Goal: Task Accomplishment & Management: Manage account settings

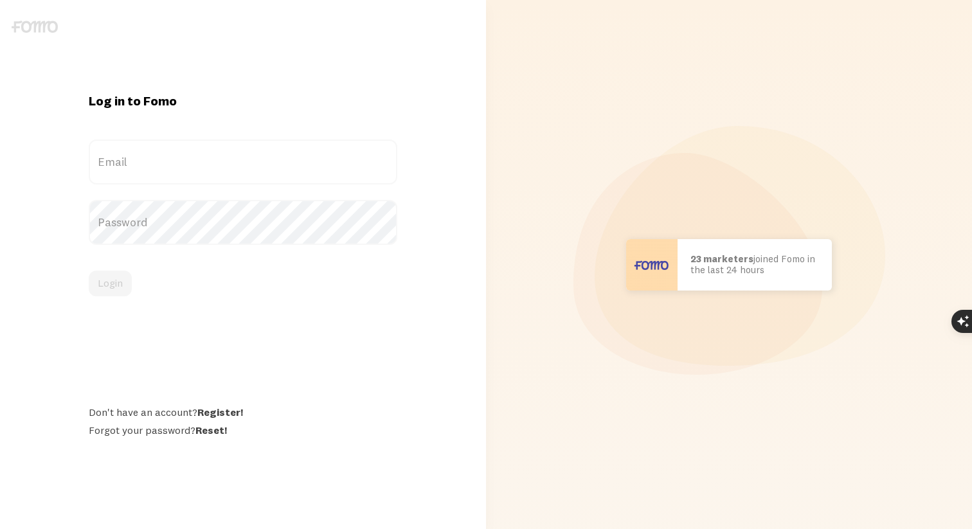
click at [181, 166] on label "Email" at bounding box center [243, 161] width 308 height 45
click at [181, 166] on input "Email" at bounding box center [243, 161] width 308 height 45
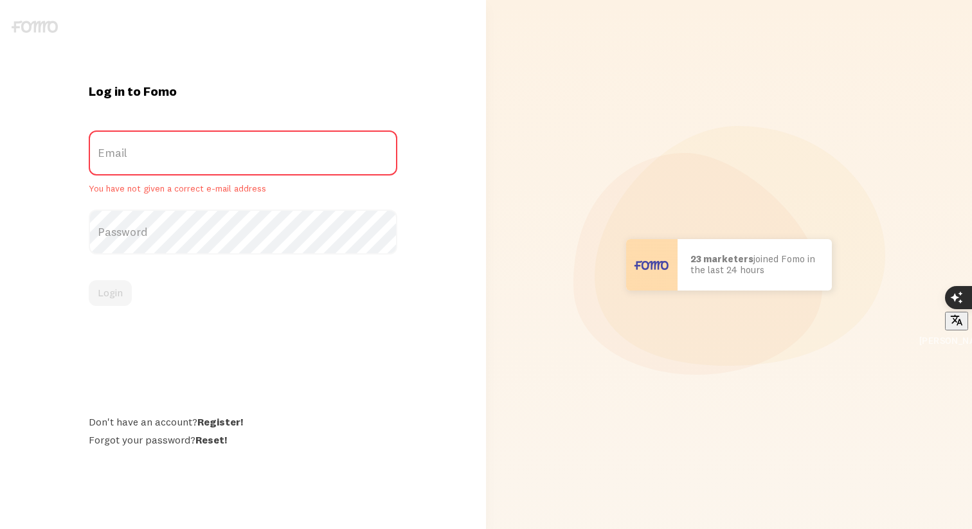
click at [181, 173] on label "Email" at bounding box center [243, 152] width 308 height 45
click at [181, 173] on input "Email" at bounding box center [243, 152] width 308 height 45
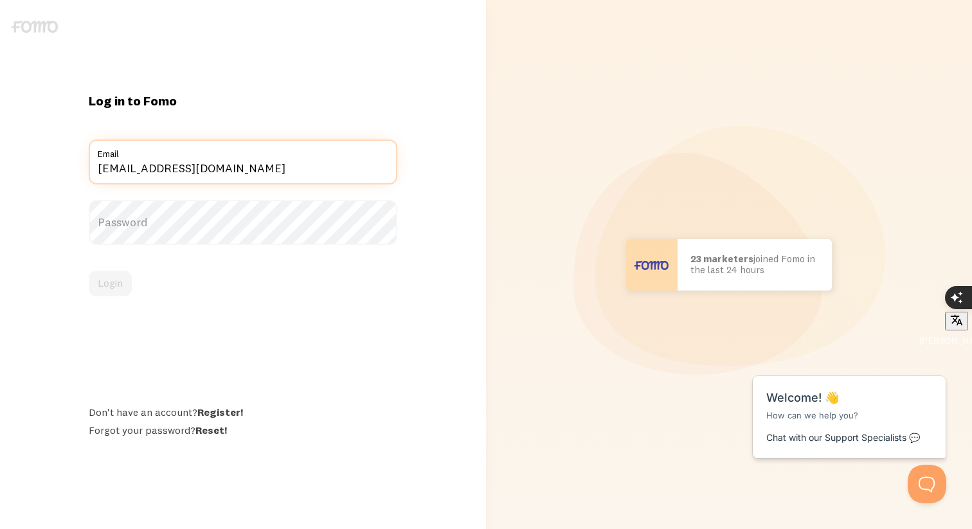
type input "[EMAIL_ADDRESS][DOMAIN_NAME]"
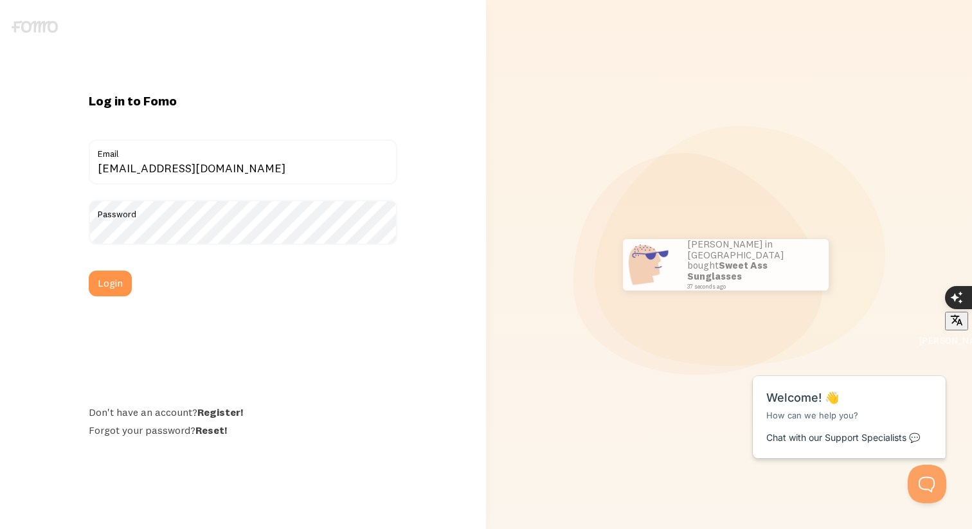
click at [115, 265] on form "[EMAIL_ADDRESS][DOMAIN_NAME] Email Password Login" at bounding box center [243, 217] width 308 height 157
click at [110, 278] on button "Login" at bounding box center [110, 284] width 43 height 26
click at [100, 293] on button "Login" at bounding box center [110, 284] width 43 height 26
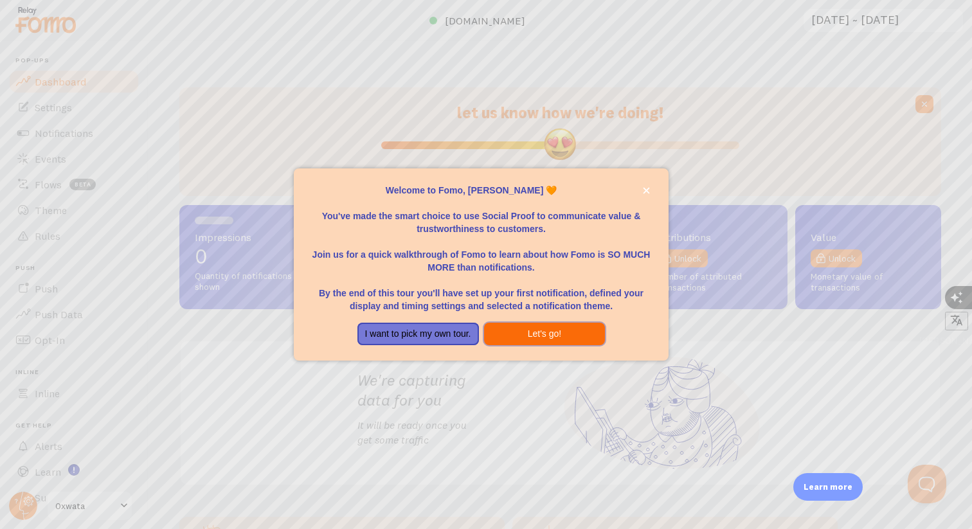
click at [533, 332] on button "Let's go!" at bounding box center [544, 334] width 121 height 23
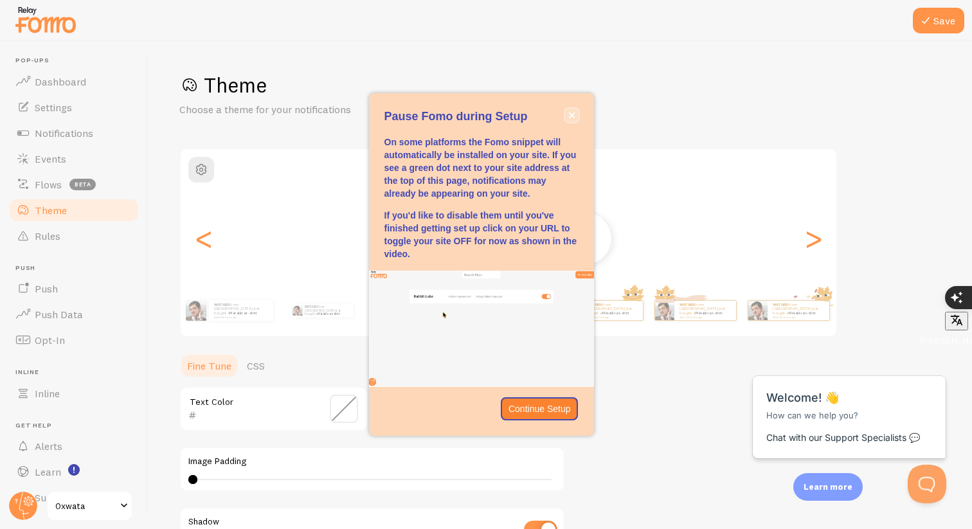
click at [567, 115] on button "close," at bounding box center [571, 115] width 13 height 13
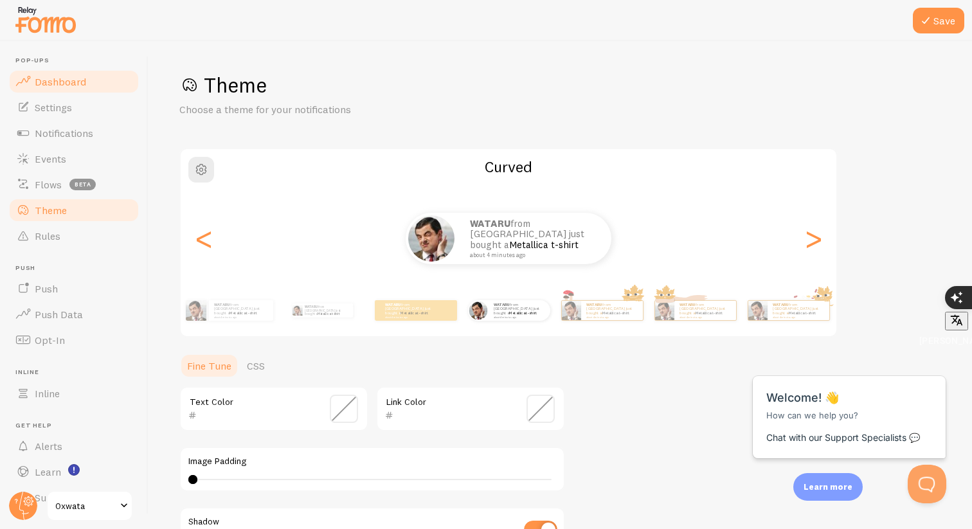
click at [58, 89] on link "Dashboard" at bounding box center [74, 82] width 132 height 26
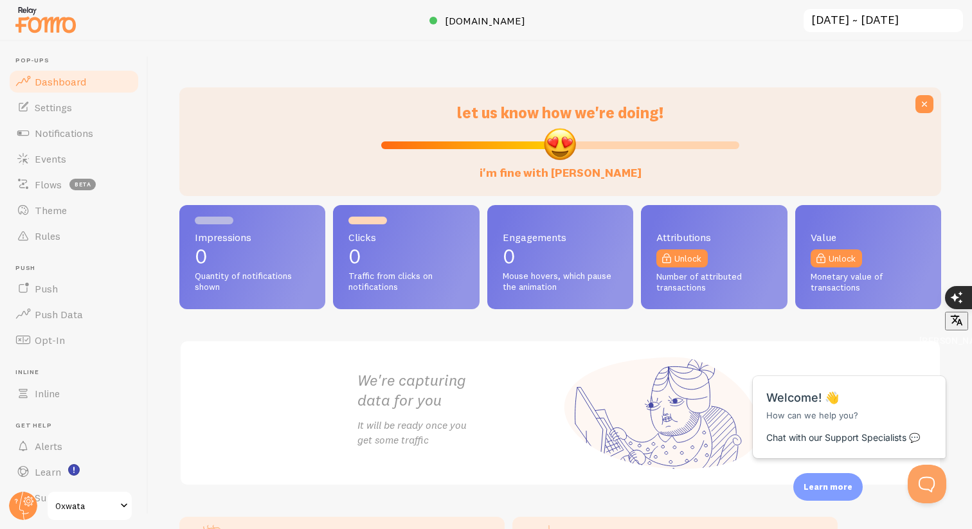
scroll to position [116, 0]
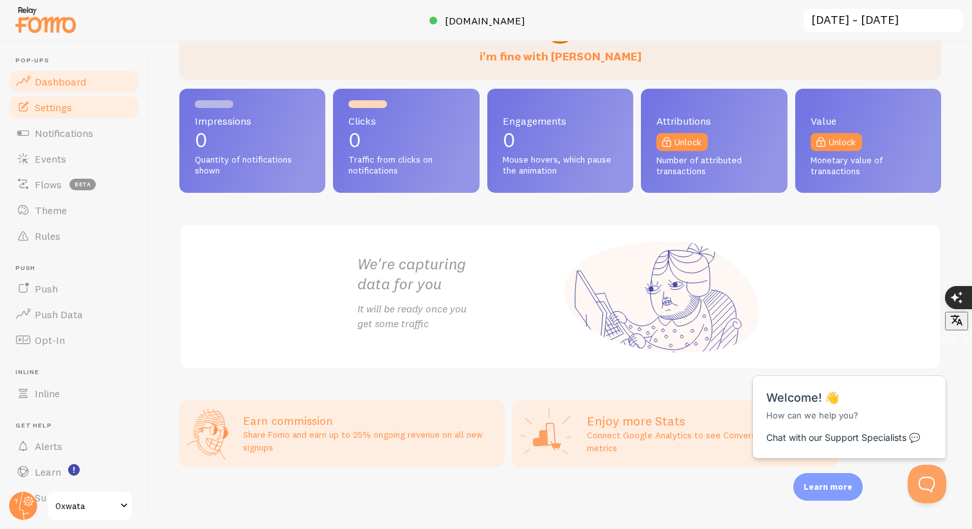
click at [58, 104] on span "Settings" at bounding box center [53, 107] width 37 height 13
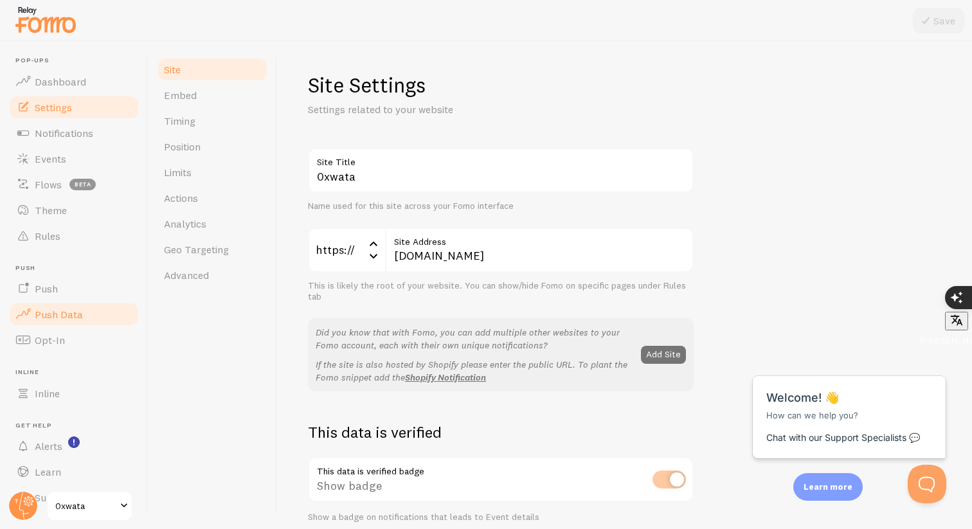
scroll to position [28, 0]
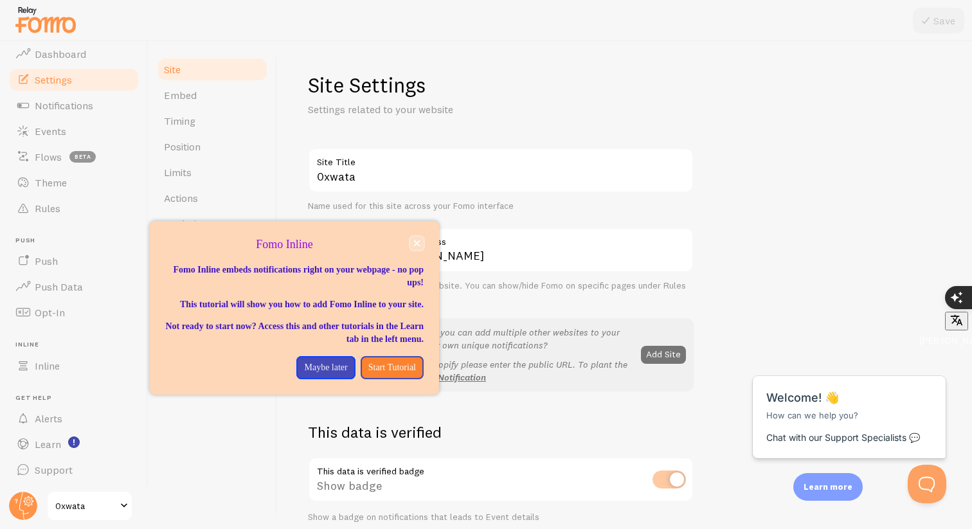
click at [413, 242] on icon "close," at bounding box center [416, 243] width 7 height 7
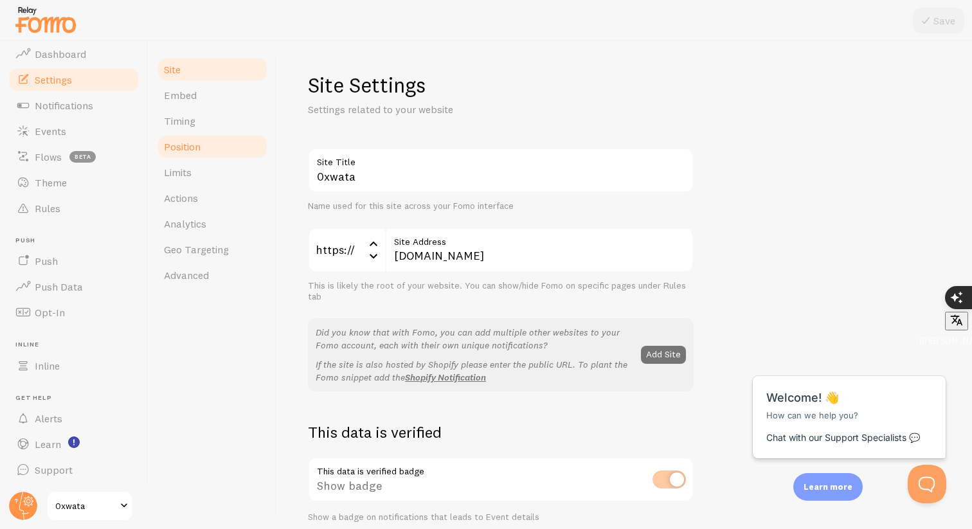
click at [207, 141] on link "Position" at bounding box center [212, 147] width 112 height 26
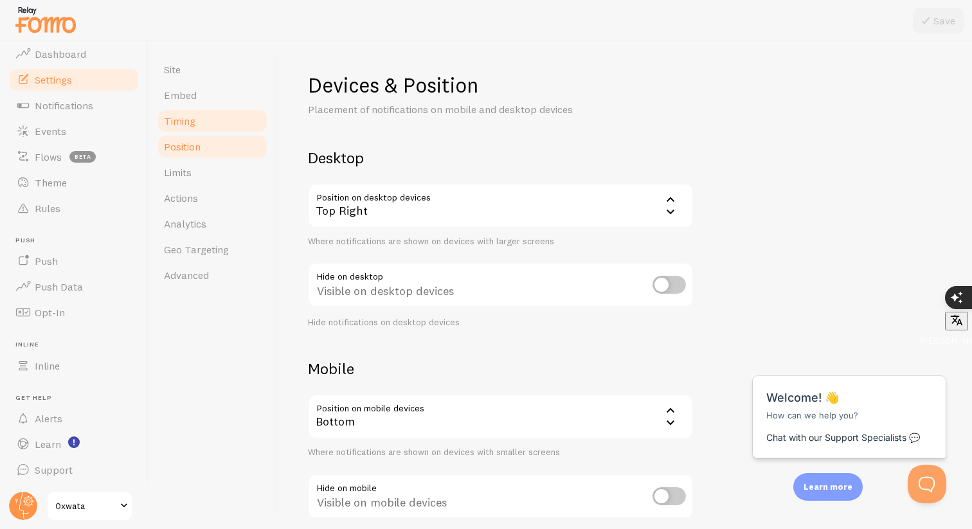
click at [194, 125] on span "Timing" at bounding box center [179, 120] width 31 height 13
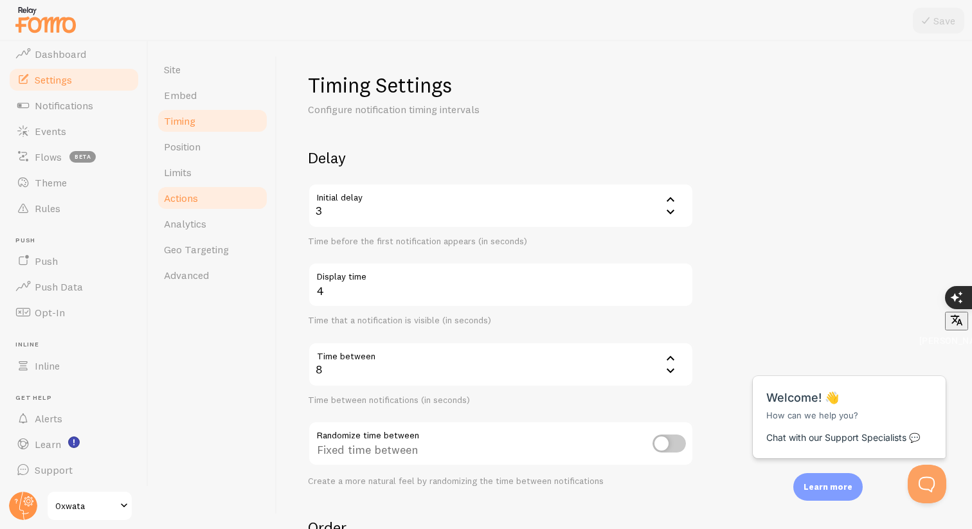
click at [190, 190] on link "Actions" at bounding box center [212, 198] width 112 height 26
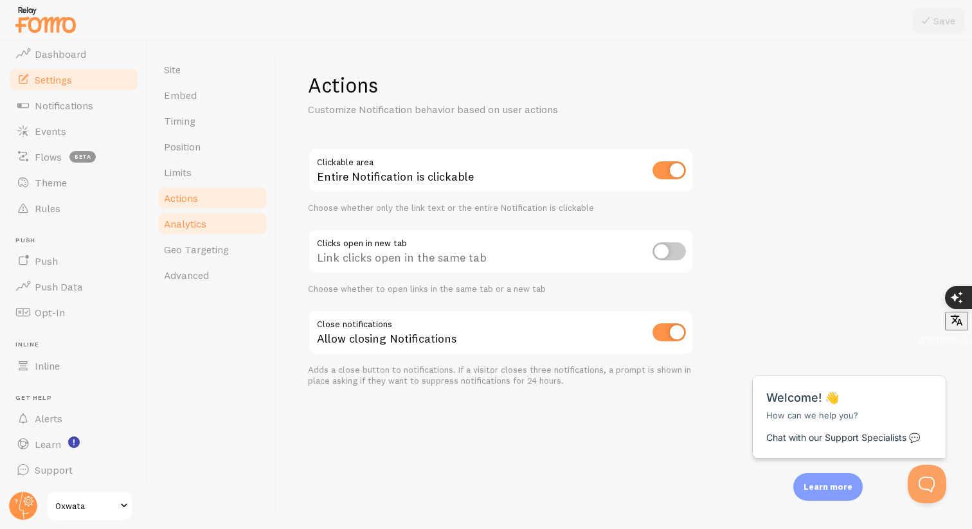
click at [184, 224] on span "Analytics" at bounding box center [185, 223] width 42 height 13
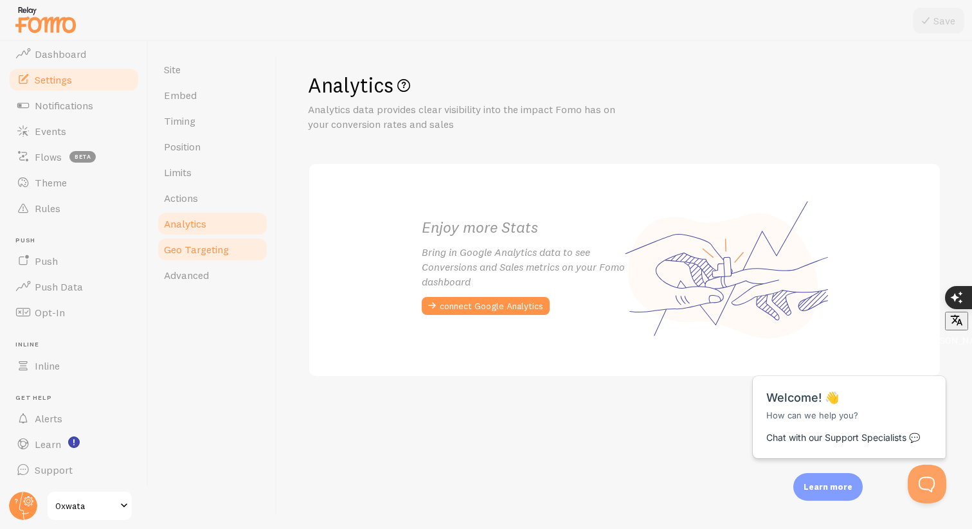
click at [186, 244] on span "Geo Targeting" at bounding box center [196, 249] width 65 height 13
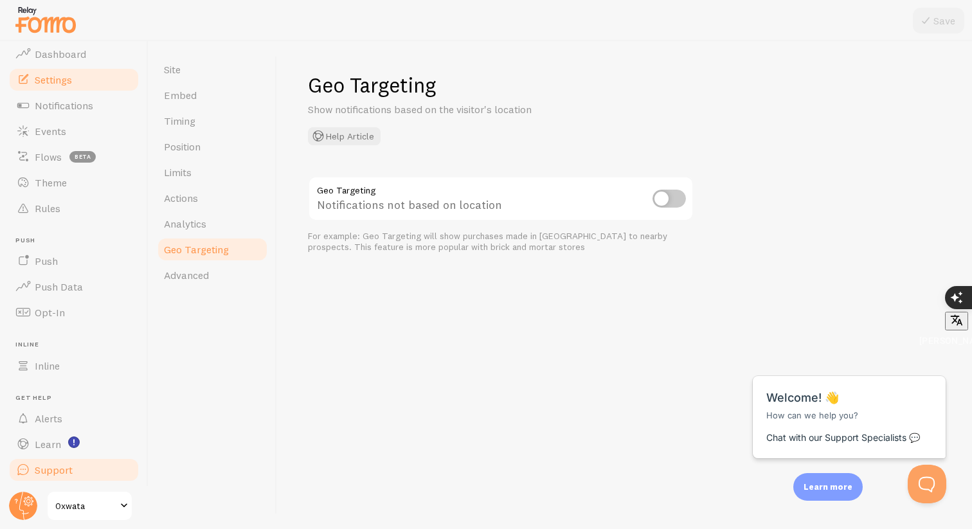
click at [46, 474] on span "Support" at bounding box center [54, 469] width 38 height 13
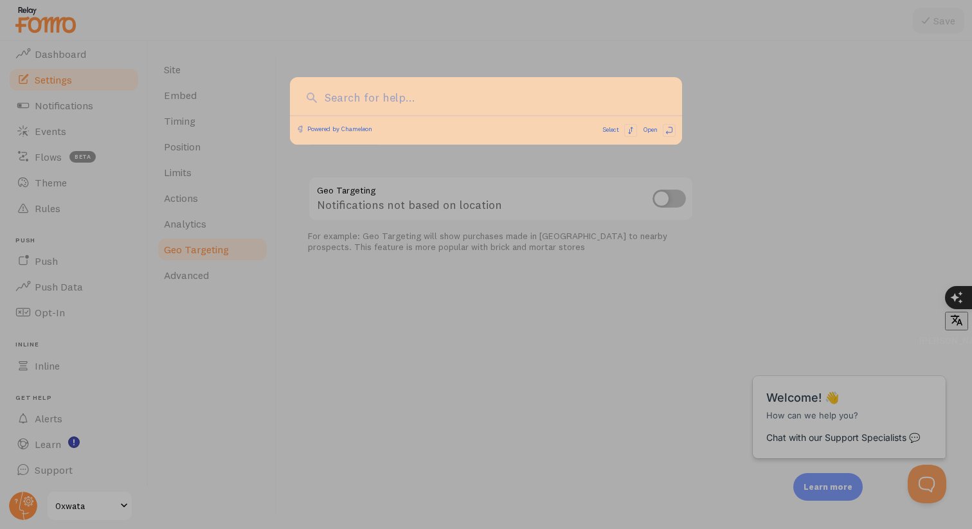
click at [43, 434] on div at bounding box center [486, 264] width 972 height 529
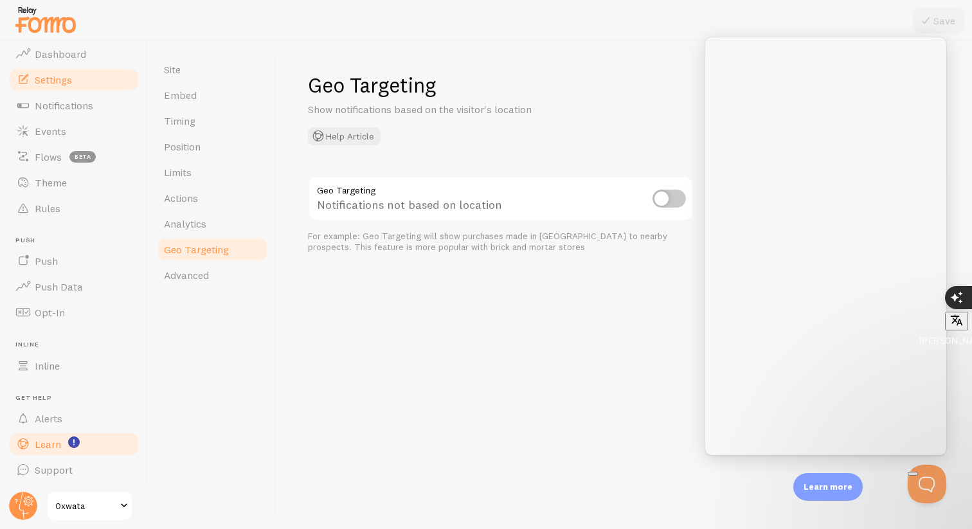
click at [39, 436] on link "Learn" at bounding box center [74, 444] width 132 height 26
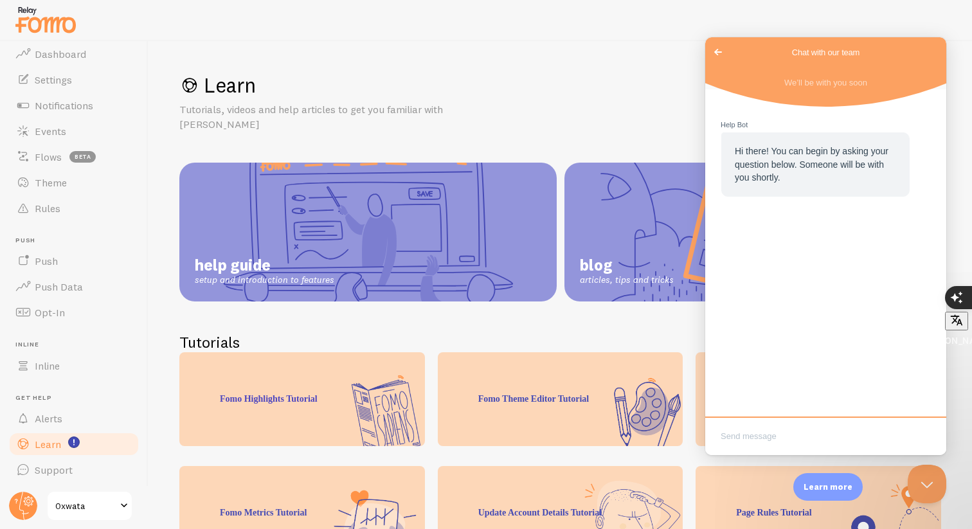
click at [65, 505] on span "0xwata" at bounding box center [85, 505] width 61 height 15
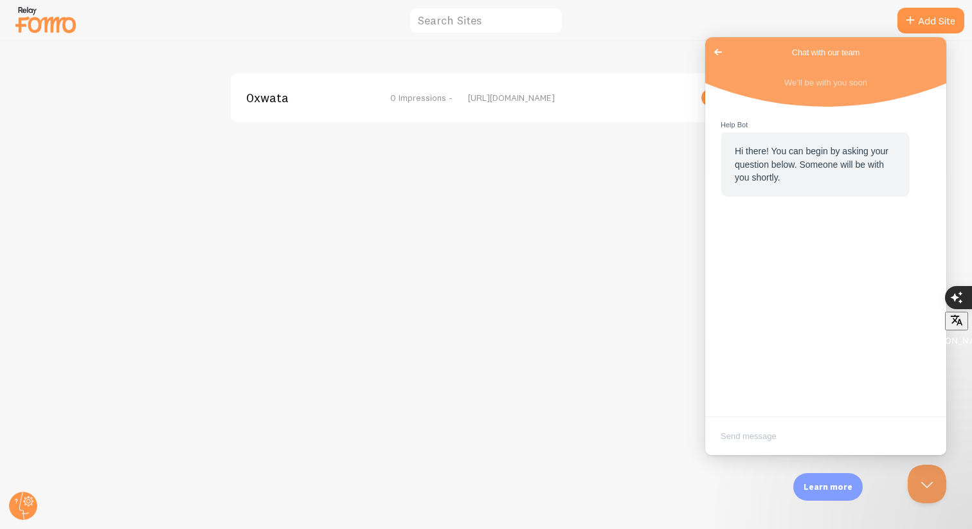
click at [720, 50] on span "Go back" at bounding box center [717, 51] width 15 height 15
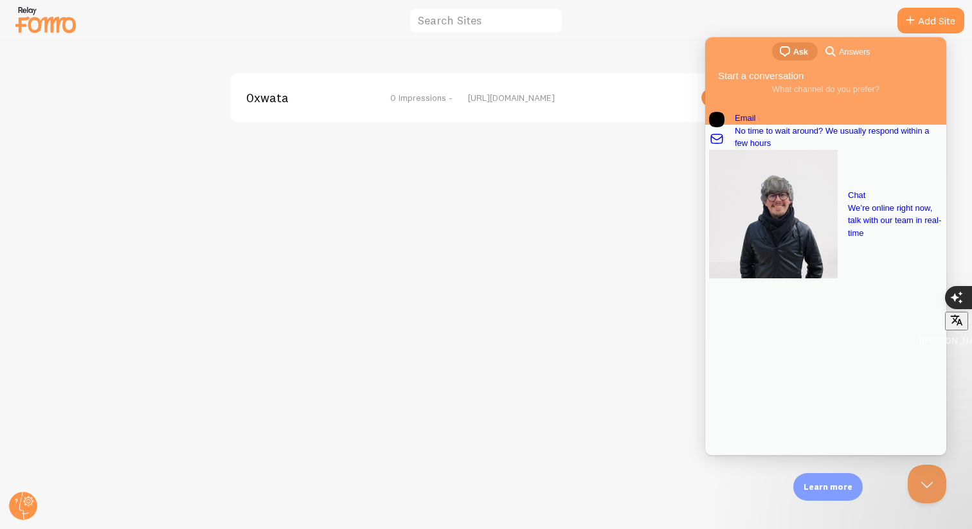
click at [600, 191] on div "0xwata 0 Impressions - https://www.0xwata.com" at bounding box center [486, 285] width 971 height 488
click at [918, 483] on button "Close Beacon popover" at bounding box center [924, 481] width 39 height 39
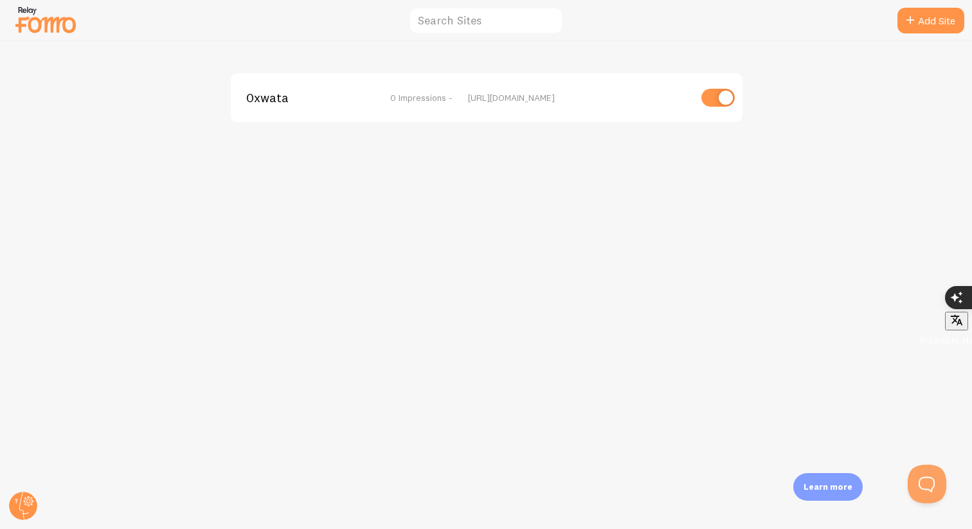
click at [37, 20] on img at bounding box center [45, 19] width 64 height 33
click at [24, 500] on circle at bounding box center [23, 506] width 28 height 28
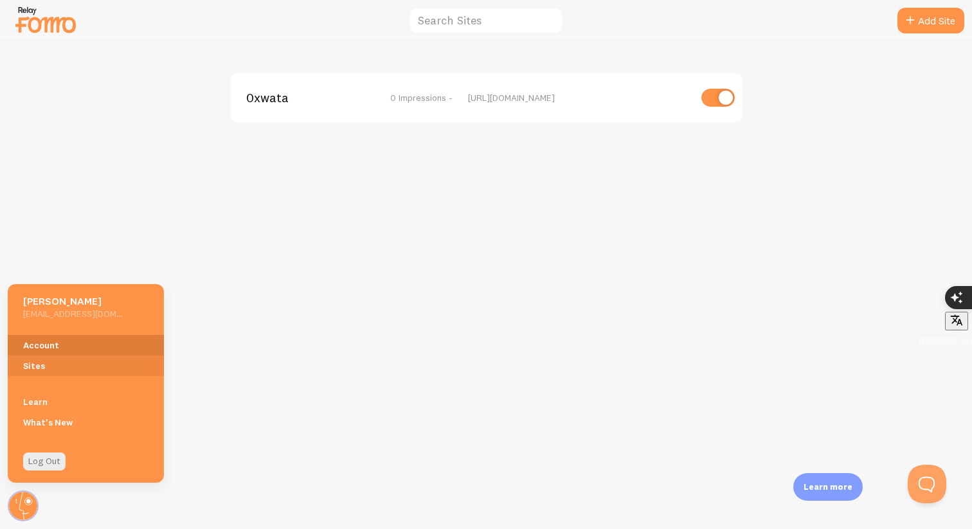
click at [39, 342] on link "Account" at bounding box center [86, 345] width 156 height 21
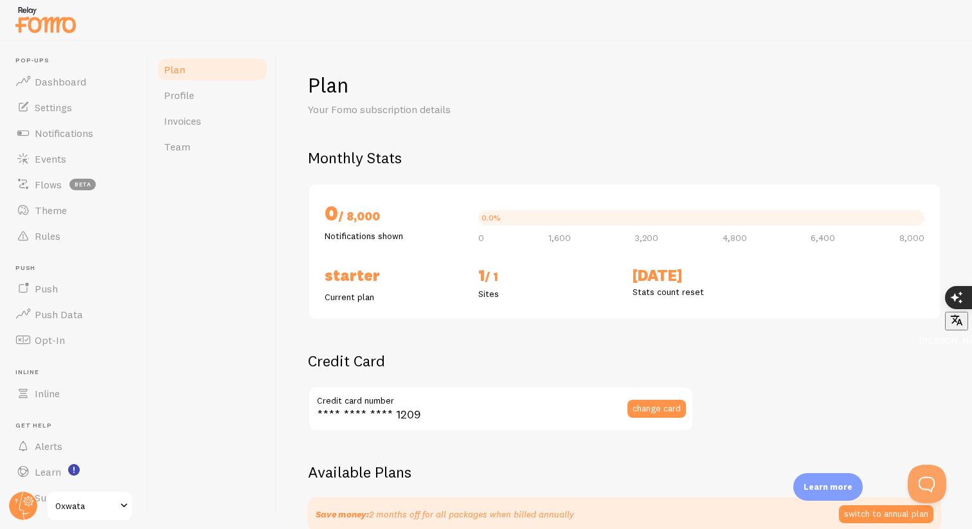
checkbox input "true"
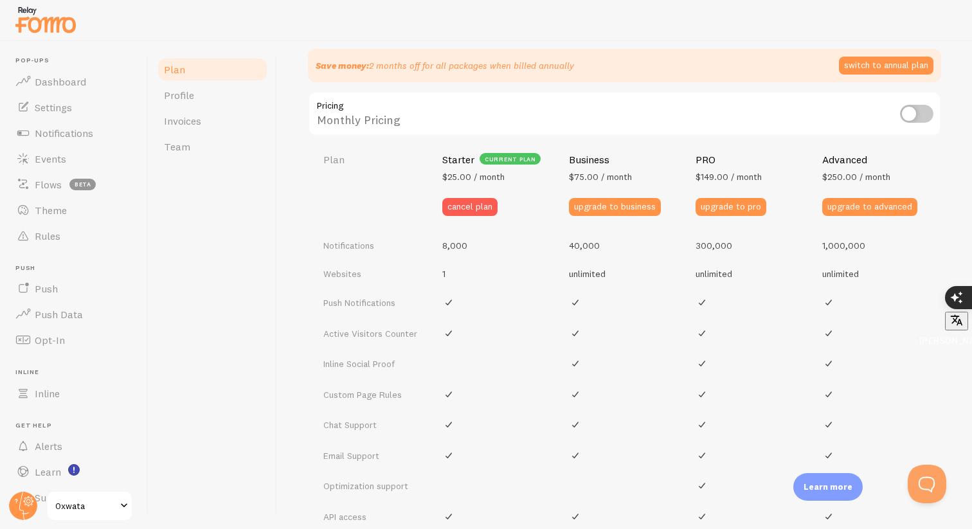
scroll to position [457, 0]
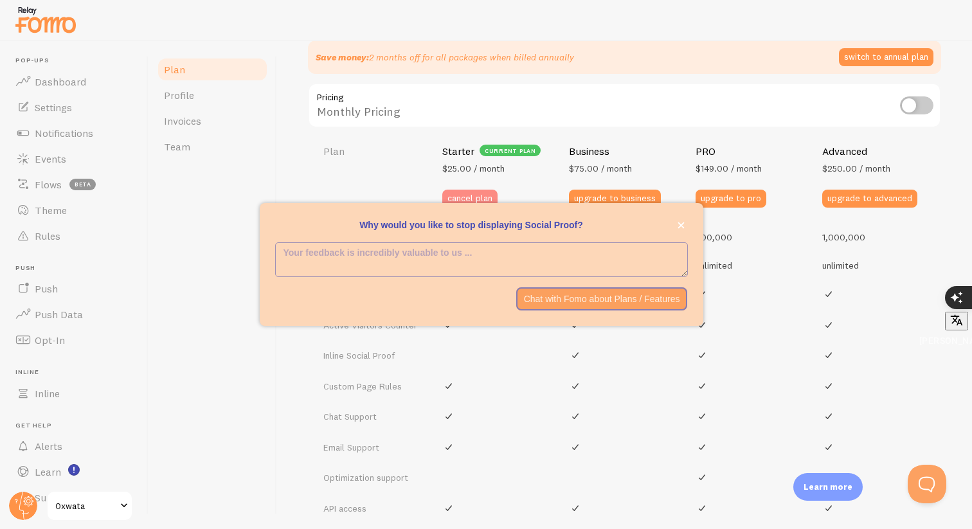
click at [452, 195] on button "cancel plan" at bounding box center [469, 199] width 55 height 18
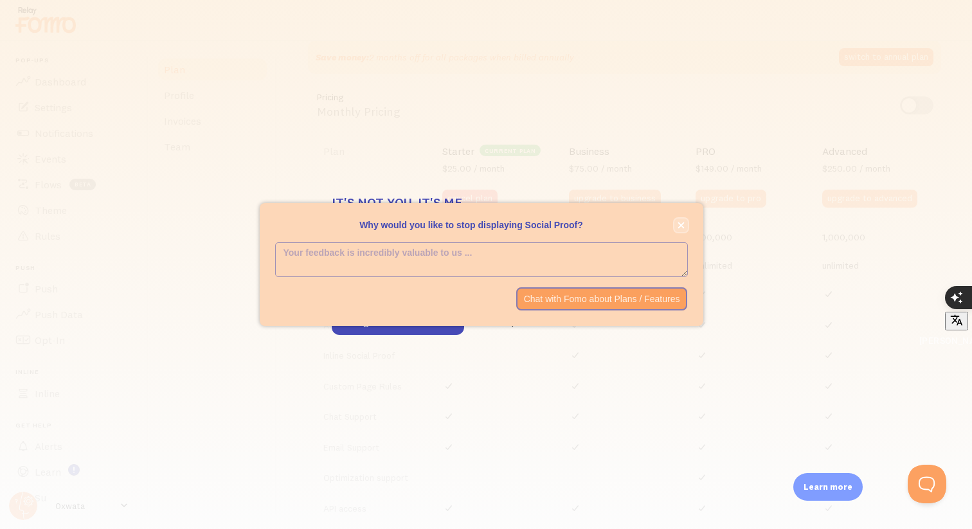
click at [679, 225] on icon "close," at bounding box center [680, 225] width 6 height 6
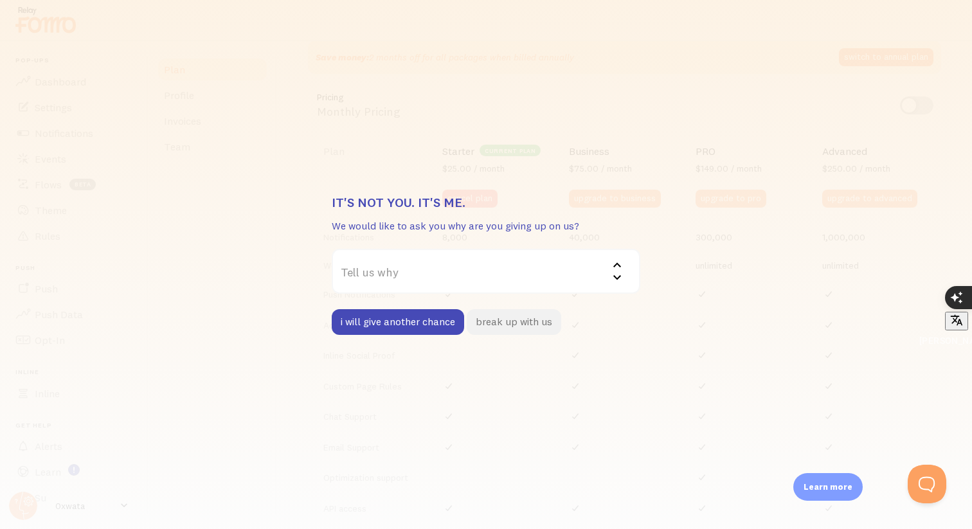
click at [481, 322] on button "break up with us" at bounding box center [514, 322] width 94 height 26
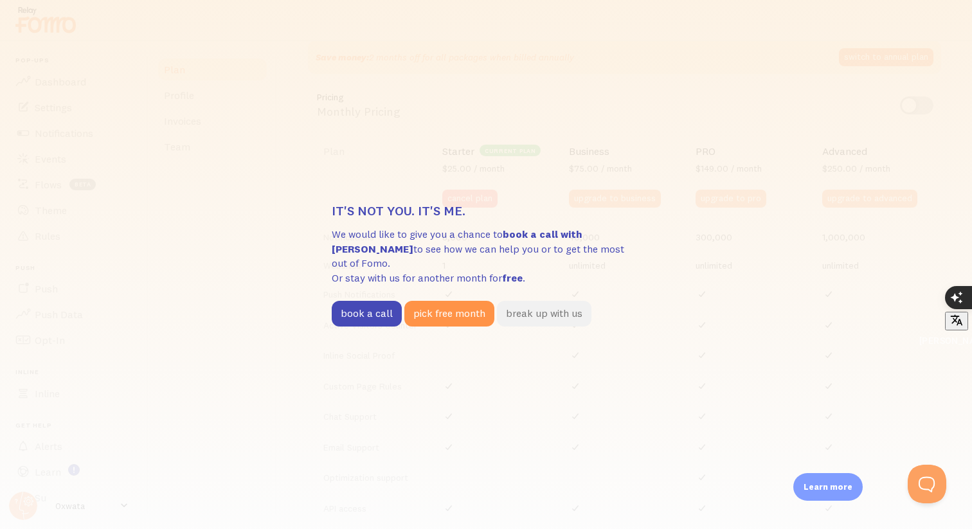
click at [509, 308] on button "break up with us" at bounding box center [544, 314] width 94 height 26
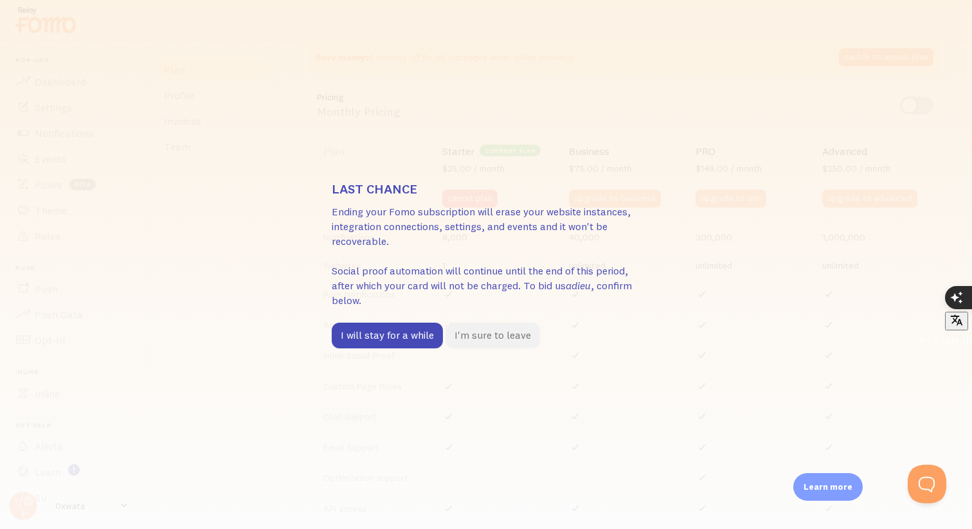
click at [480, 337] on button "I'm sure to leave" at bounding box center [492, 336] width 94 height 26
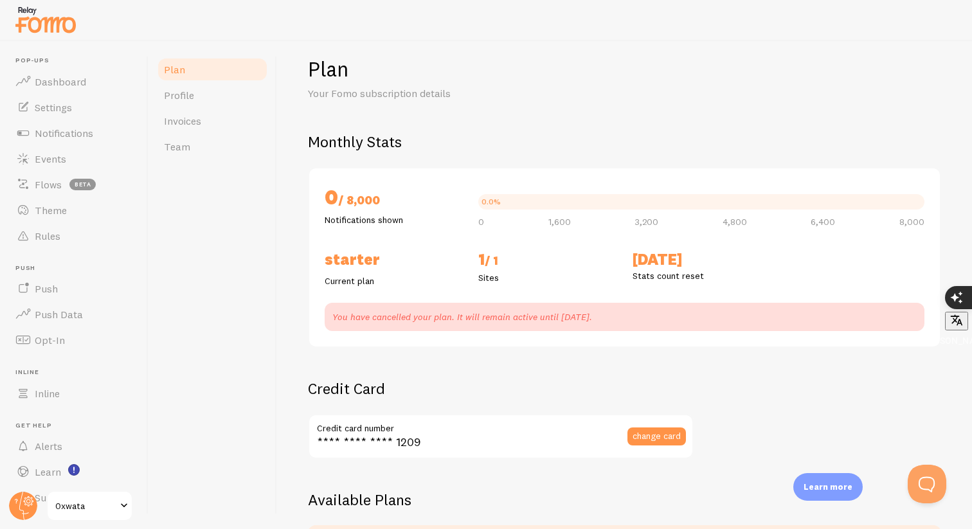
scroll to position [0, 0]
